Goal: Task Accomplishment & Management: Use online tool/utility

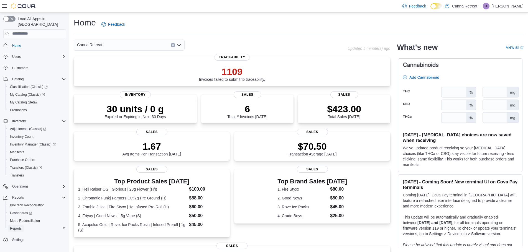
click at [19, 227] on span "Reports" at bounding box center [16, 229] width 12 height 4
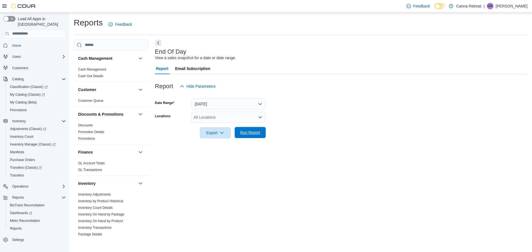
click at [247, 133] on span "Run Report" at bounding box center [250, 133] width 20 height 6
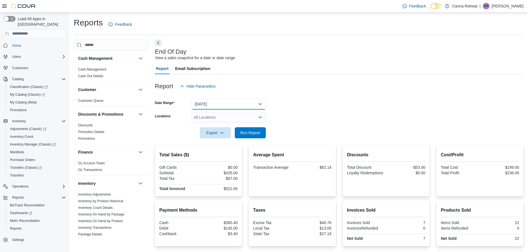
click at [216, 107] on button "[DATE]" at bounding box center [228, 104] width 74 height 11
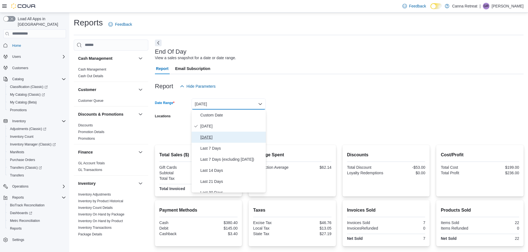
click at [219, 138] on span "[DATE]" at bounding box center [231, 137] width 63 height 7
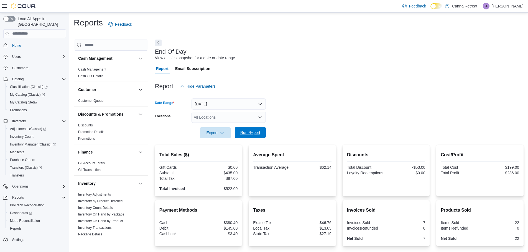
click at [252, 133] on span "Run Report" at bounding box center [250, 133] width 20 height 6
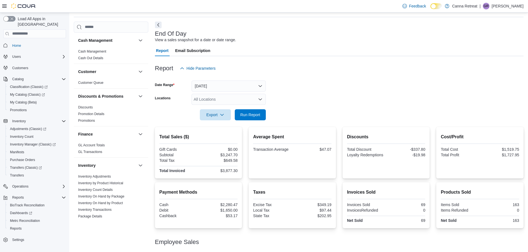
scroll to position [28, 0]
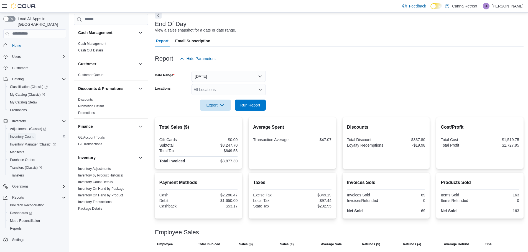
click at [29, 135] on span "Inventory Count" at bounding box center [22, 137] width 24 height 4
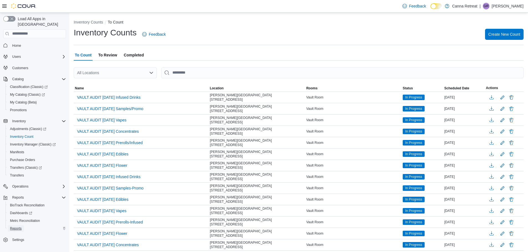
drag, startPoint x: 21, startPoint y: 220, endPoint x: 21, endPoint y: 225, distance: 4.4
click at [21, 227] on span "Reports" at bounding box center [16, 229] width 12 height 4
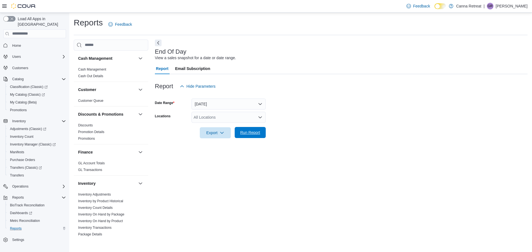
click at [252, 134] on span "Run Report" at bounding box center [250, 133] width 20 height 6
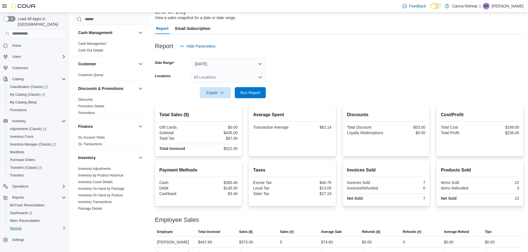
scroll to position [52, 0]
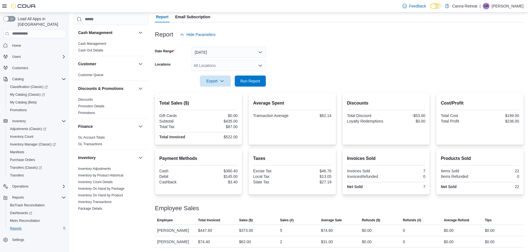
click at [360, 45] on div at bounding box center [339, 43] width 368 height 7
